Goal: Find specific page/section: Find specific page/section

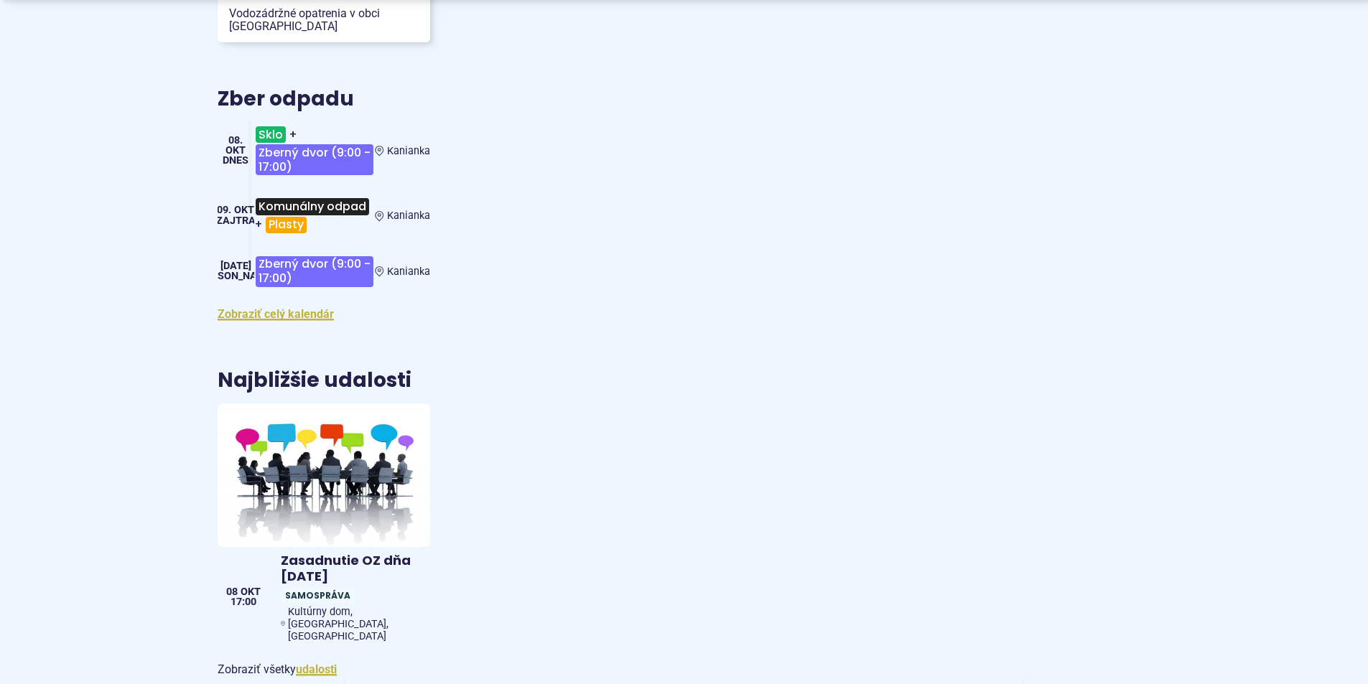
scroll to position [2011, 0]
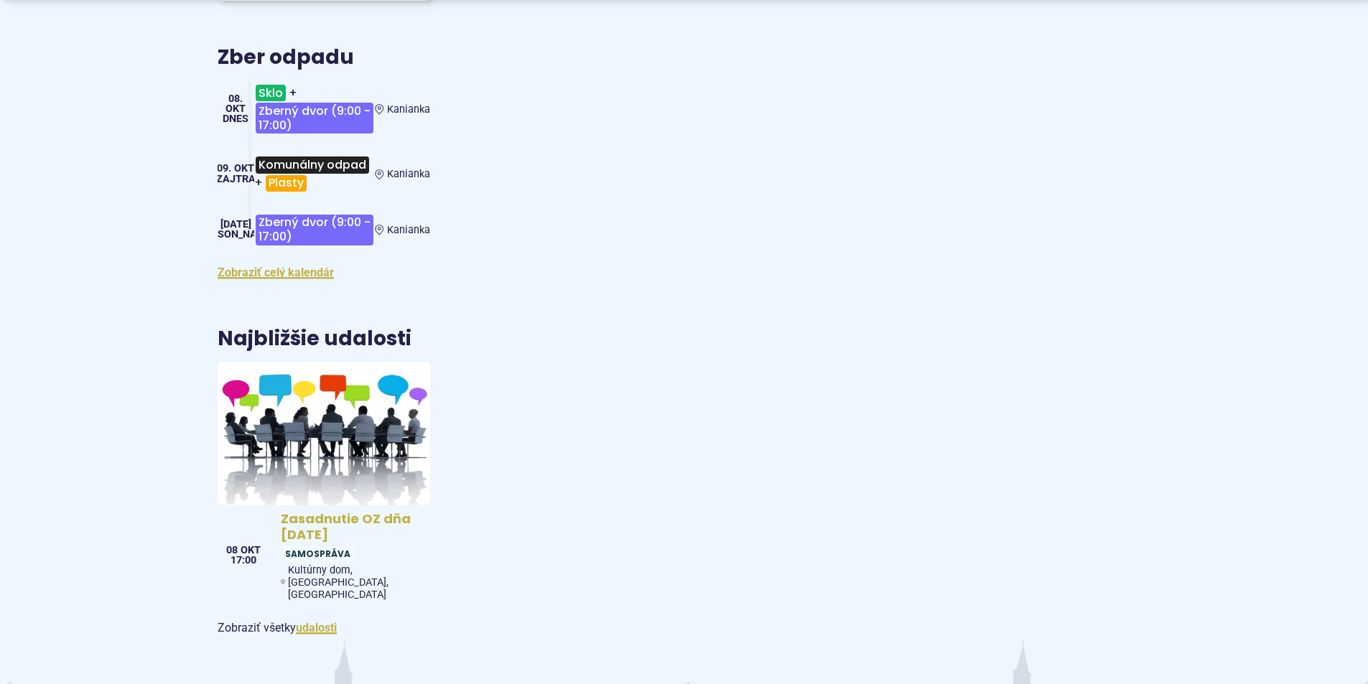
click at [294, 422] on img at bounding box center [323, 433] width 244 height 165
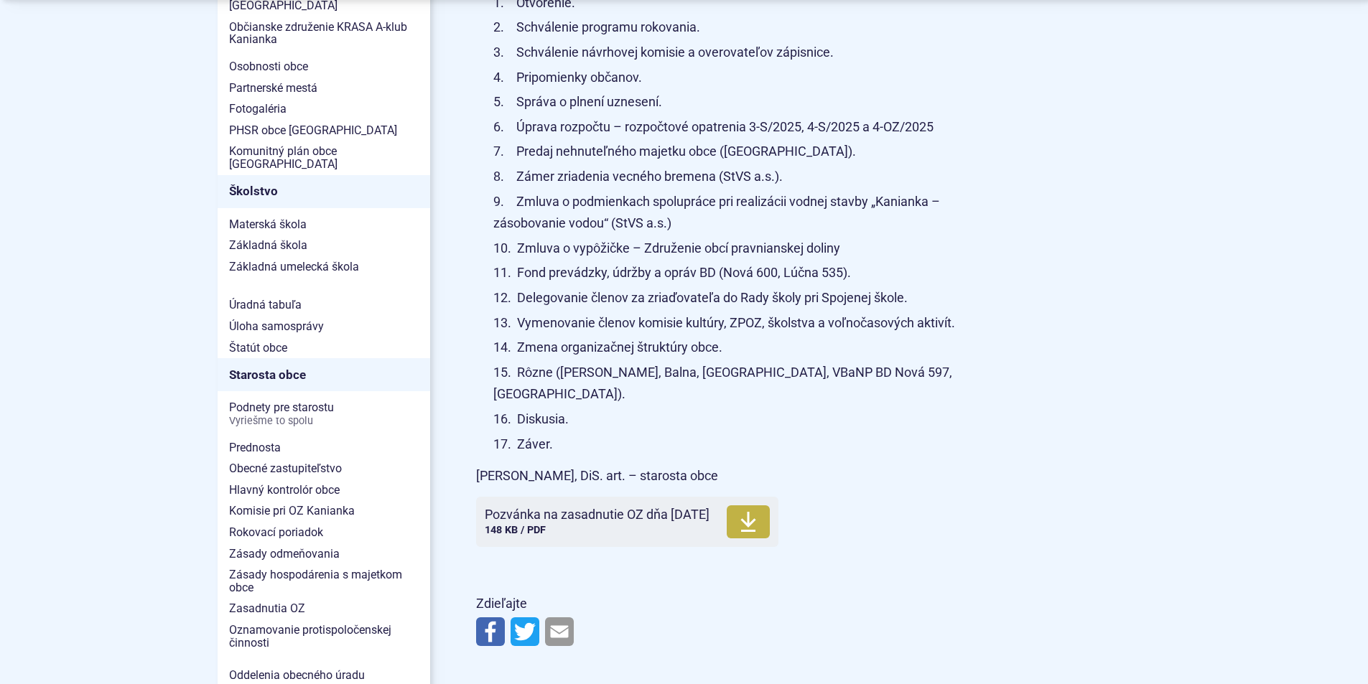
scroll to position [718, 0]
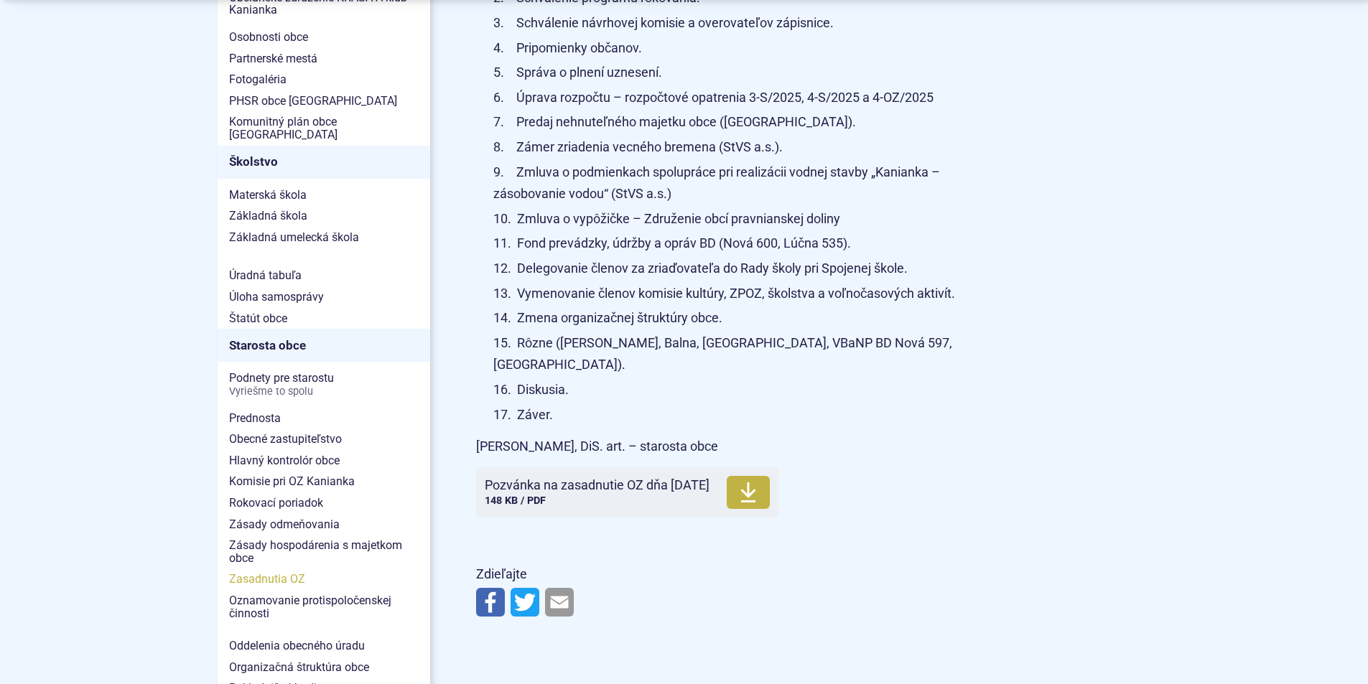
click at [277, 569] on span "Zasadnutia OZ" at bounding box center [324, 580] width 190 height 22
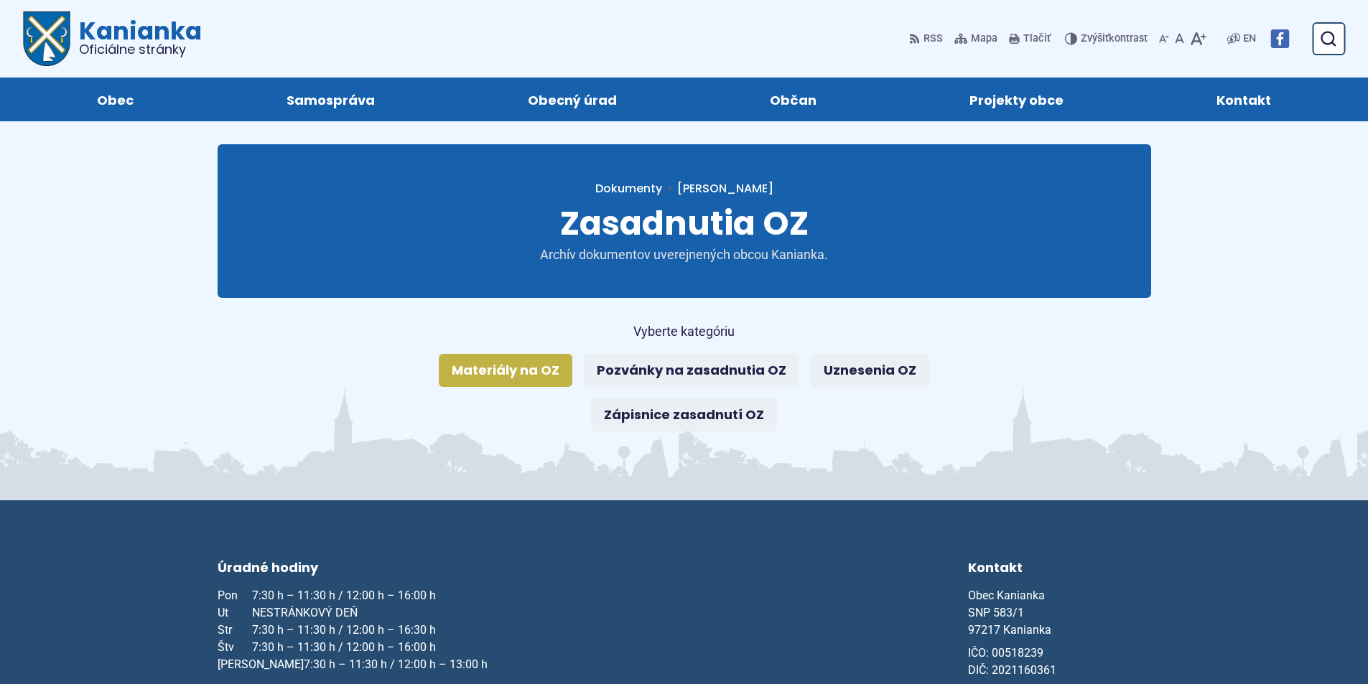
click at [510, 372] on link "Materiály na OZ" at bounding box center [506, 370] width 134 height 33
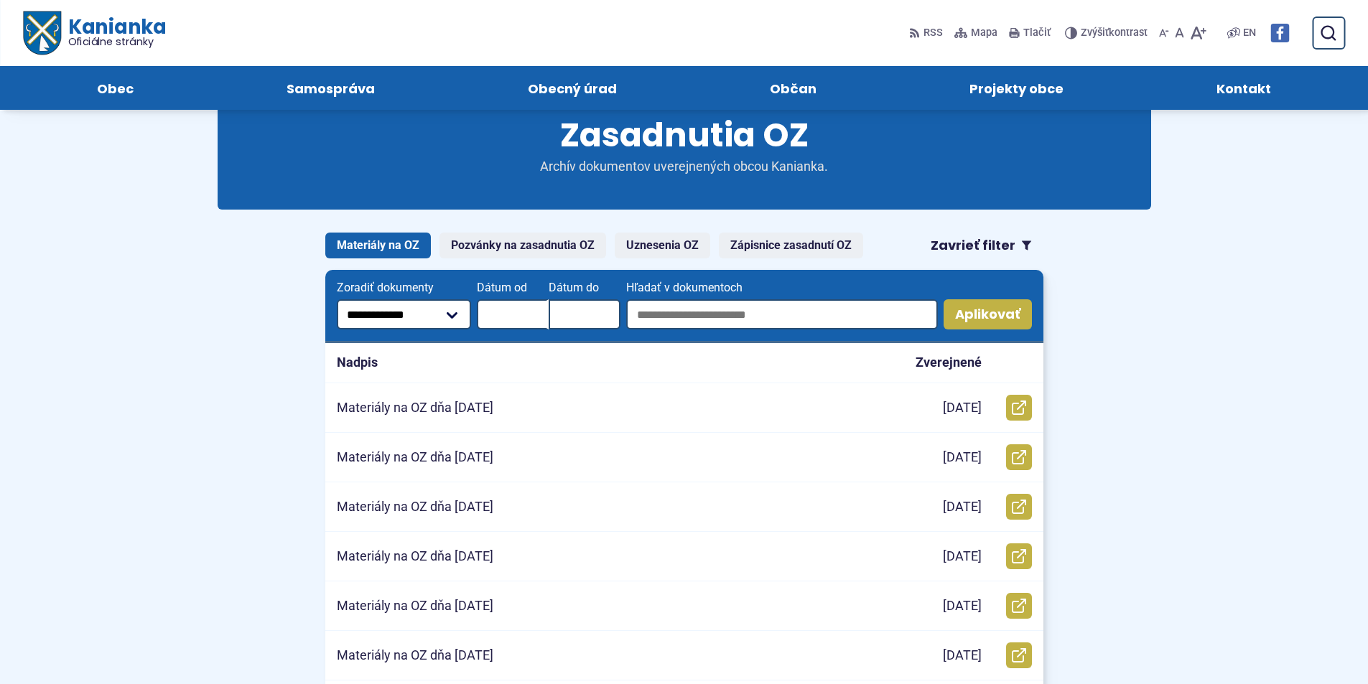
scroll to position [72, 0]
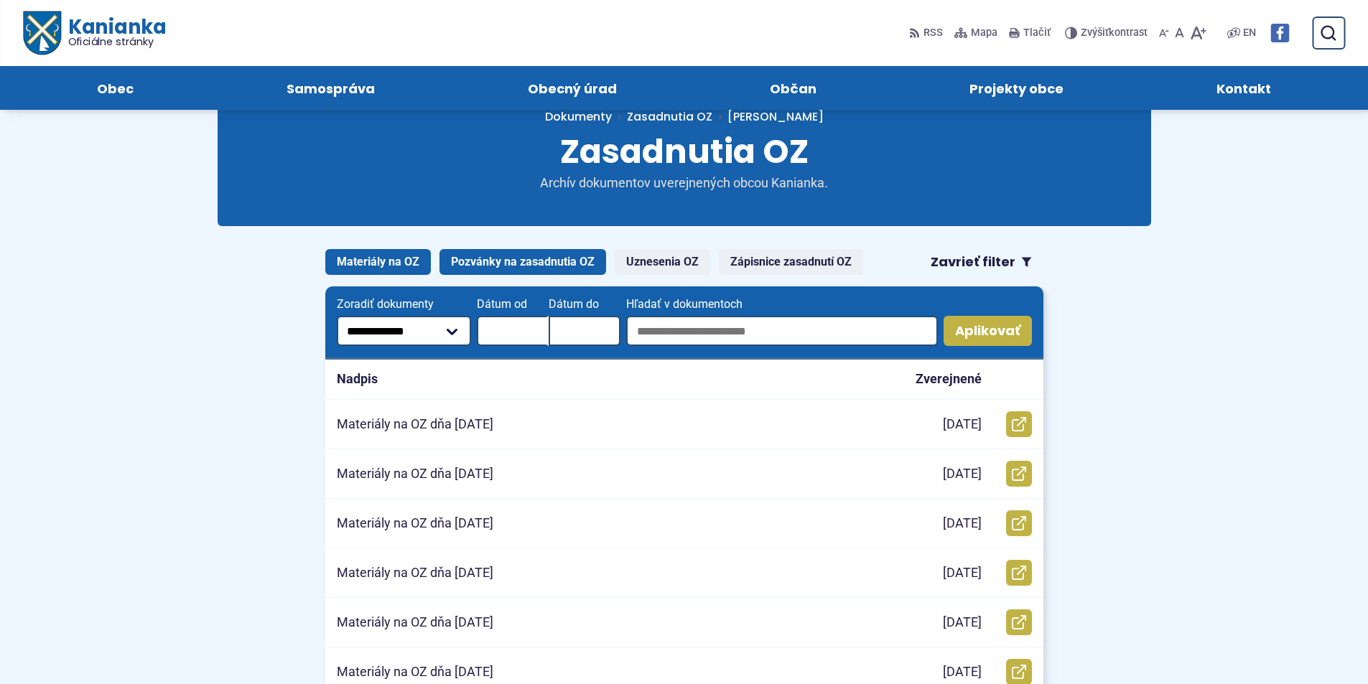
click at [558, 256] on link "Pozvánky na zasadnutia OZ" at bounding box center [522, 262] width 167 height 26
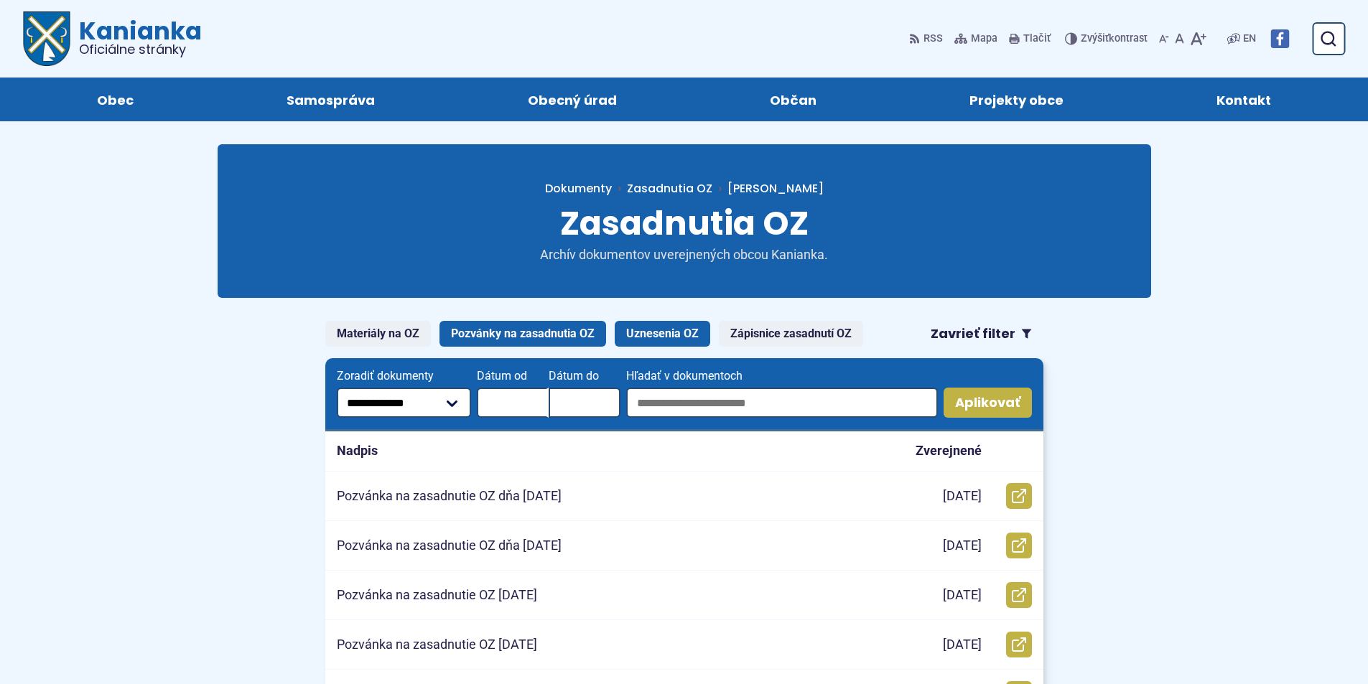
click at [670, 339] on link "Uznesenia OZ" at bounding box center [663, 334] width 96 height 26
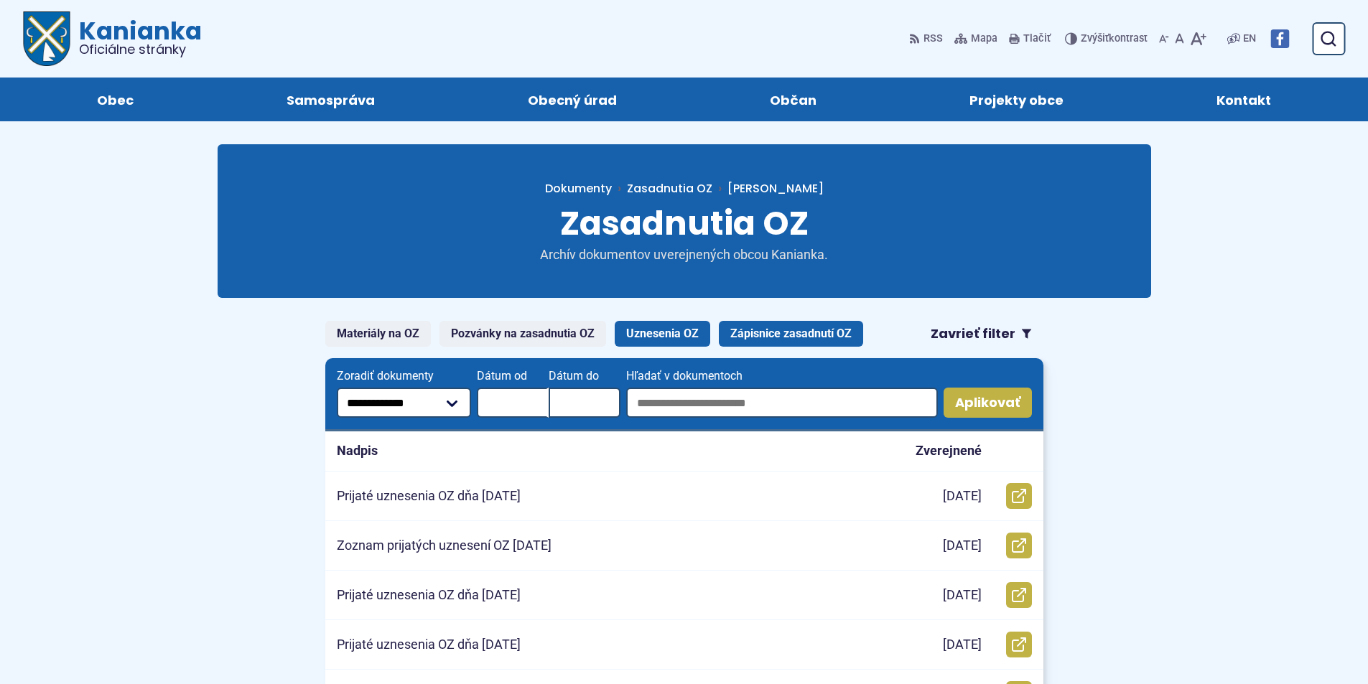
click at [760, 321] on link "Zápisnice zasadnutí OZ" at bounding box center [791, 334] width 144 height 26
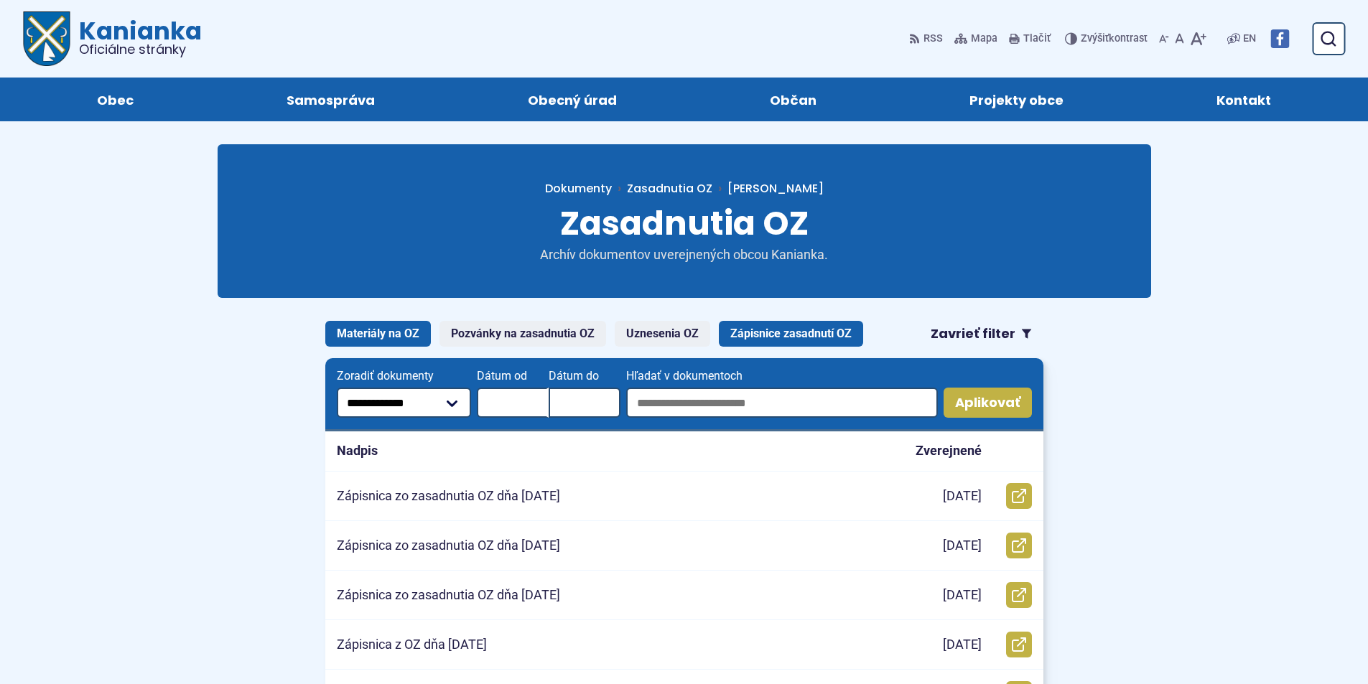
click at [401, 327] on link "Materiály na OZ" at bounding box center [378, 334] width 106 height 26
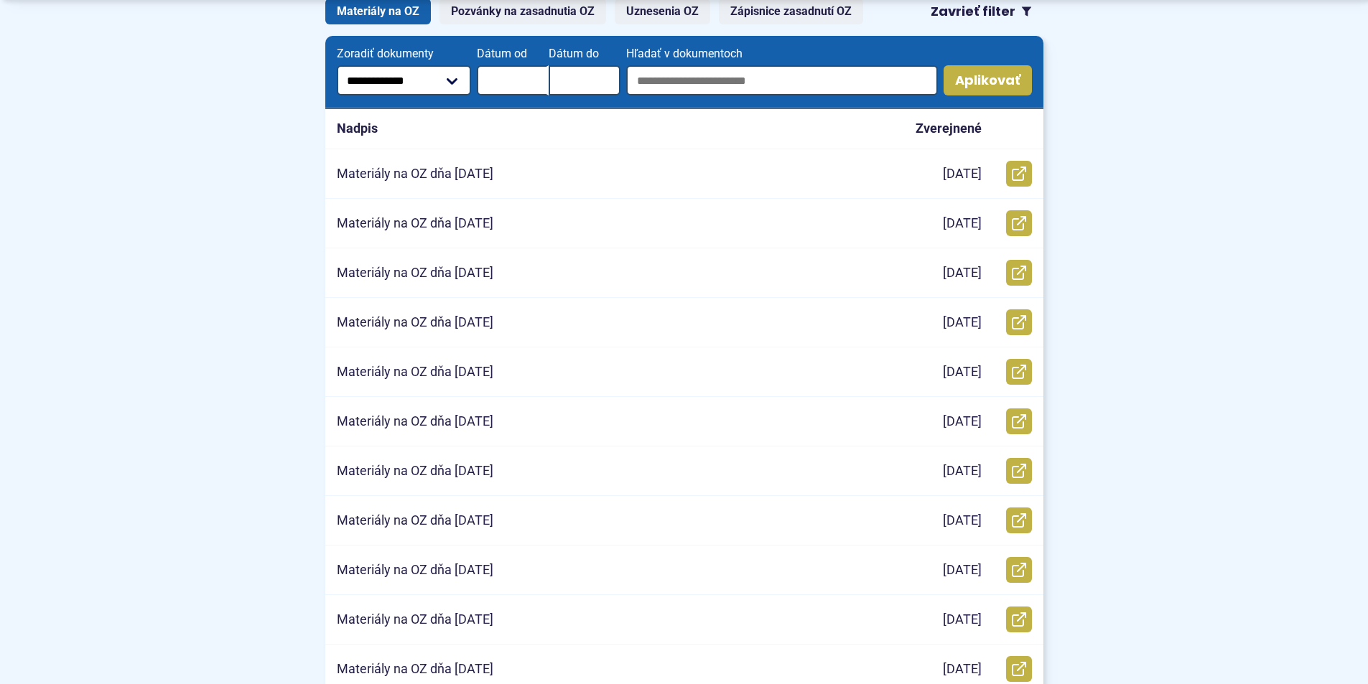
scroll to position [359, 0]
